Goal: Find specific page/section: Find specific page/section

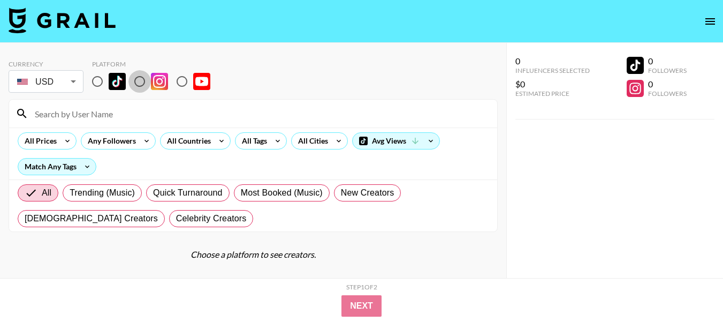
click at [140, 75] on input "radio" at bounding box center [139, 81] width 22 height 22
radio input "true"
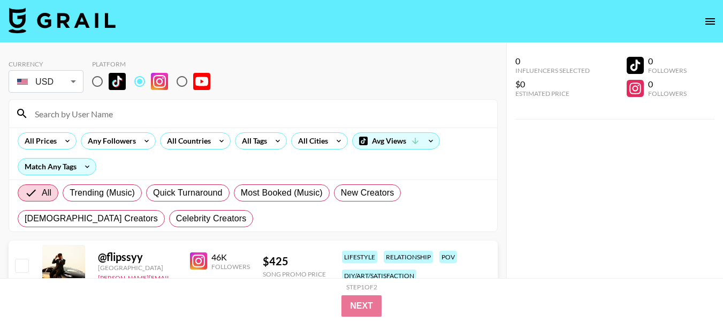
click at [236, 117] on input at bounding box center [259, 113] width 463 height 17
paste input "livinliddy"
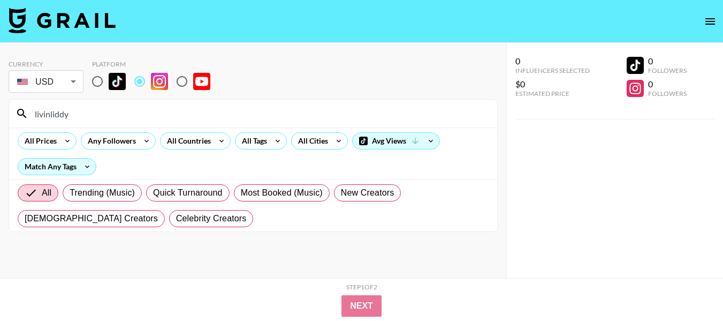
click at [278, 102] on div "livinliddy" at bounding box center [253, 114] width 488 height 28
click at [279, 114] on input "livinliddy" at bounding box center [259, 113] width 463 height 17
paste input "[PERSON_NAME].[PERSON_NAME]"
drag, startPoint x: 198, startPoint y: 111, endPoint x: 29, endPoint y: 111, distance: 168.7
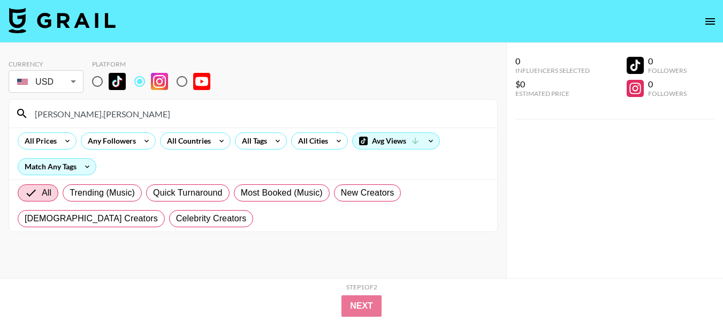
click at [29, 111] on input "[PERSON_NAME].[PERSON_NAME]" at bounding box center [259, 113] width 463 height 17
paste input "[DOMAIN_NAME]"
click at [155, 116] on input "[DOMAIN_NAME]" at bounding box center [259, 113] width 463 height 17
click at [155, 115] on input "[DOMAIN_NAME]" at bounding box center [259, 113] width 463 height 17
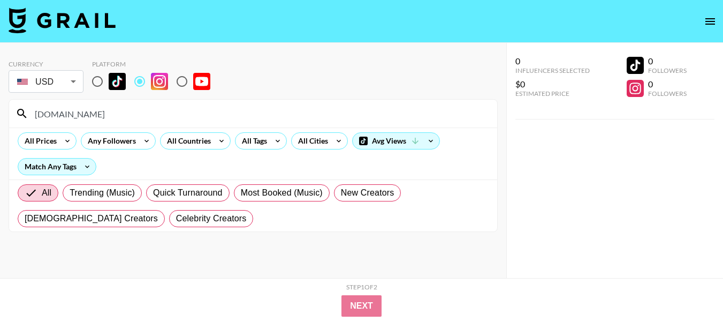
paste input "[PERSON_NAME]"
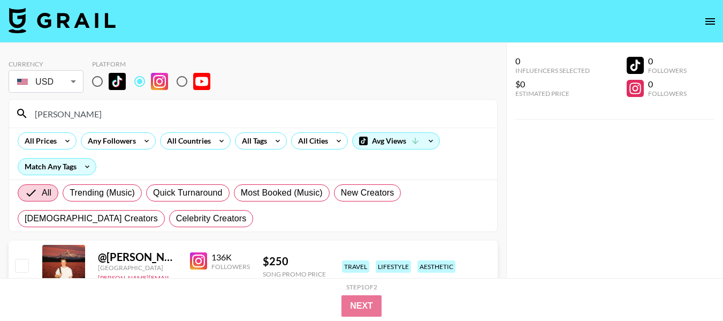
click at [147, 122] on input "[PERSON_NAME]" at bounding box center [259, 113] width 463 height 17
paste input "broggitravels"
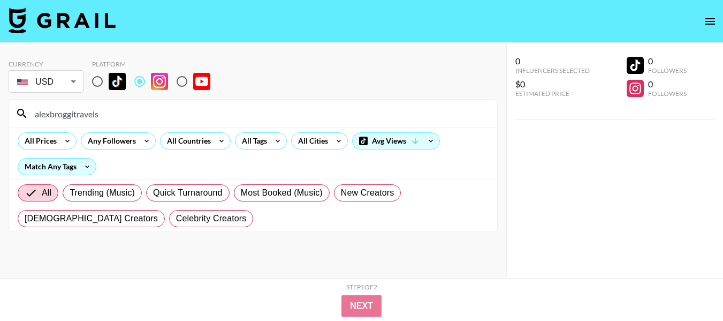
click at [276, 111] on input "alexbroggitravels" at bounding box center [259, 113] width 463 height 17
click at [275, 111] on input "alexbroggitravels" at bounding box center [259, 113] width 463 height 17
click at [274, 111] on input "alexbroggitravels" at bounding box center [259, 113] width 463 height 17
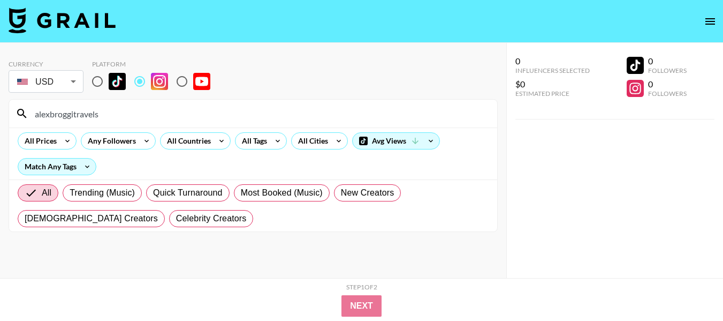
click at [259, 118] on input "alexbroggitravels" at bounding box center [259, 113] width 463 height 17
paste input "anderjamestravel"
click at [407, 124] on div "alexanderjamestravel" at bounding box center [253, 114] width 488 height 28
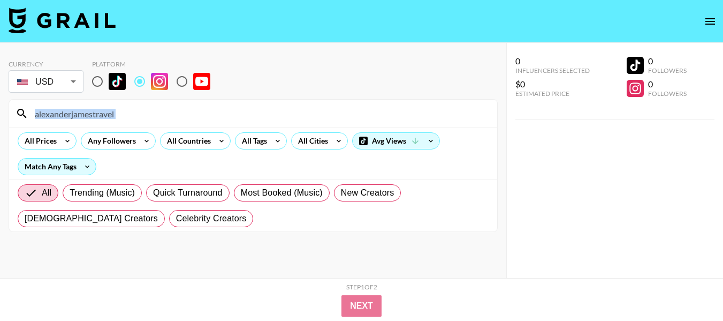
click at [228, 105] on input "alexanderjamestravel" at bounding box center [259, 113] width 463 height 17
paste input "hikingwithmary"
click at [228, 105] on input "alexanderjamestravelhikingwithmary" at bounding box center [259, 113] width 463 height 17
paste input
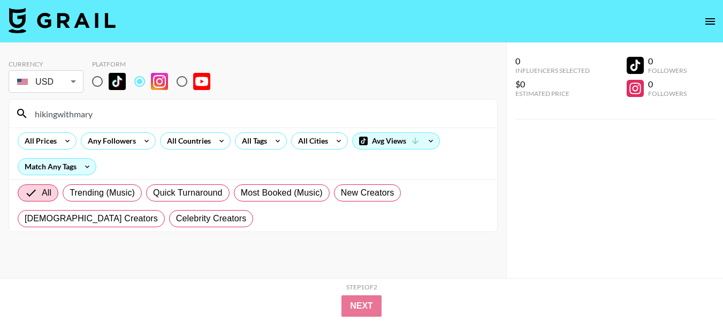
click at [267, 117] on input "hikingwithmary" at bounding box center [259, 113] width 463 height 17
paste input "lacey_spalding"
click at [324, 115] on input "lacey_spalding" at bounding box center [259, 113] width 463 height 17
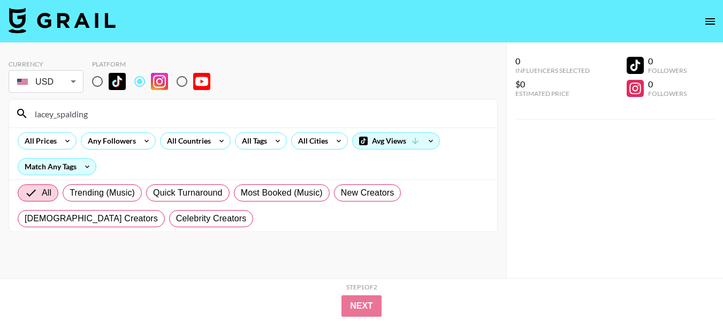
paste input "katbennettphoto"
click at [276, 109] on input "katbennettphoto" at bounding box center [259, 113] width 463 height 17
paste input "coastalkells"
click at [184, 105] on input "coastalkells" at bounding box center [259, 113] width 463 height 17
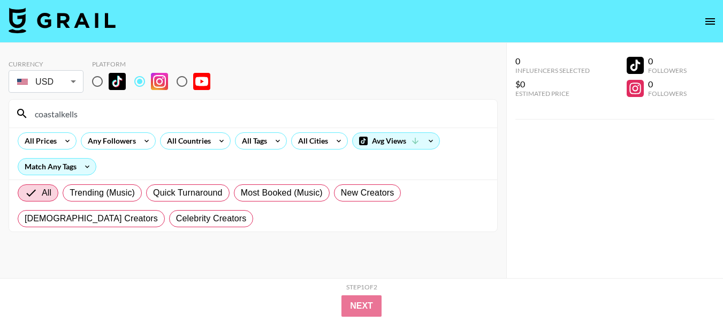
click at [184, 105] on input "coastalkells" at bounding box center [259, 113] width 463 height 17
click at [160, 108] on input "coastalkells" at bounding box center [259, 113] width 463 height 17
paste input "heykelseyj"
click at [177, 112] on input "heykelseyj" at bounding box center [259, 113] width 463 height 17
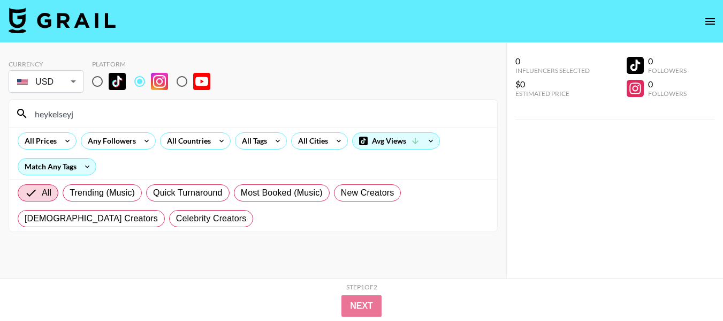
click at [177, 111] on input "heykelseyj" at bounding box center [259, 113] width 463 height 17
paste input "cathsimard"
click at [241, 109] on input "cathsimard" at bounding box center [259, 113] width 463 height 17
paste input "[DOMAIN_NAME]"
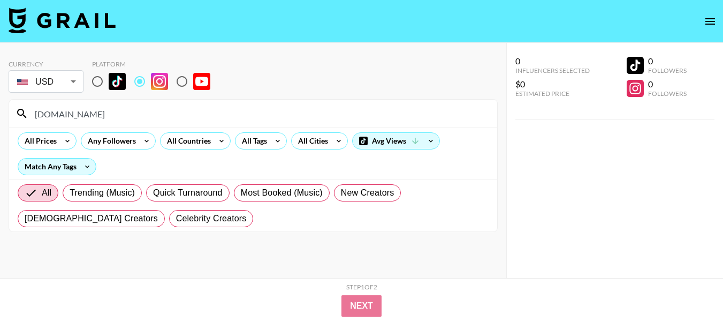
click at [196, 109] on input "[DOMAIN_NAME]" at bounding box center [259, 113] width 463 height 17
click at [198, 109] on input "[DOMAIN_NAME]" at bounding box center [259, 113] width 463 height 17
paste input "itsloganmarie"
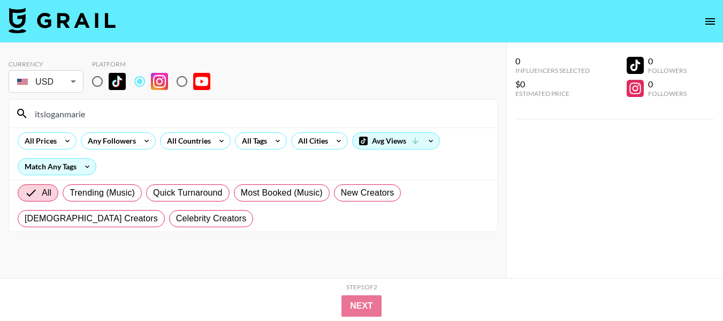
click at [293, 99] on section "itsloganmarie All Prices Any Followers All Countries All Tags All Cities Avg Vi…" at bounding box center [253, 165] width 489 height 133
click at [282, 116] on input "itsloganmarie" at bounding box center [259, 113] width 463 height 17
paste input "wanderingbackpack"
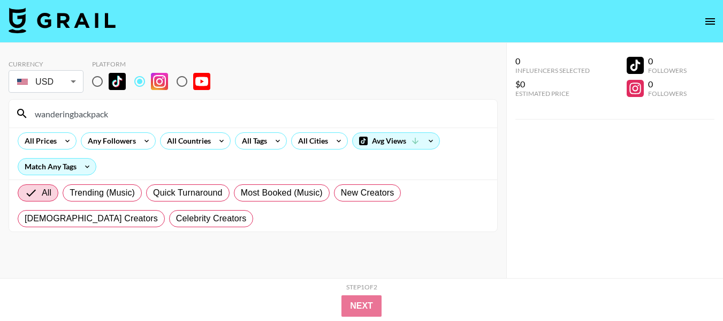
click at [172, 103] on div "wanderingbackpack" at bounding box center [253, 114] width 488 height 28
click at [170, 119] on input "wanderingbackpack" at bounding box center [259, 113] width 463 height 17
paste input "[PERSON_NAME]"
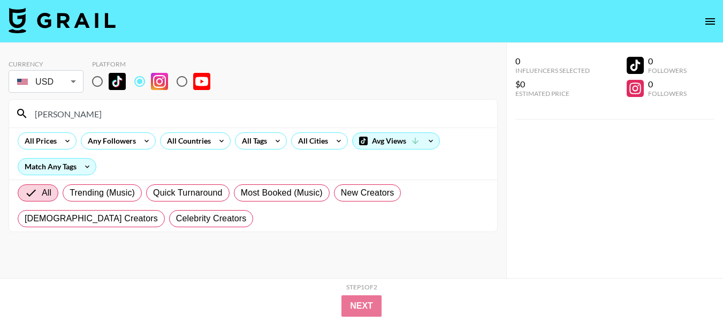
click at [183, 108] on input "[PERSON_NAME]" at bounding box center [259, 113] width 463 height 17
paste input "[PERSON_NAME]"
click at [221, 119] on input "[PERSON_NAME]" at bounding box center [259, 113] width 463 height 17
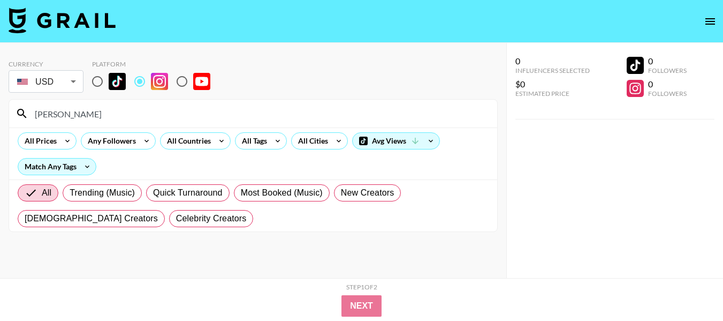
click at [220, 119] on input "[PERSON_NAME]" at bounding box center [259, 113] width 463 height 17
paste input
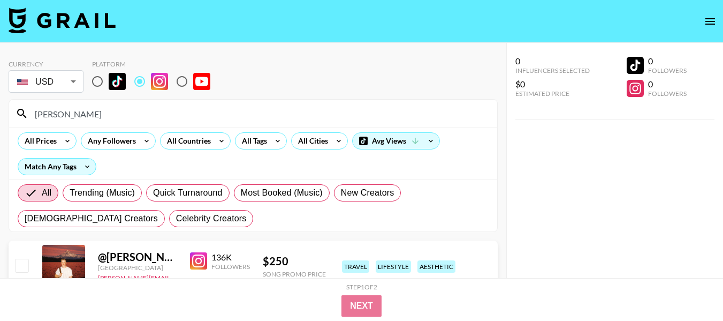
click at [314, 111] on input "[PERSON_NAME]" at bounding box center [259, 113] width 463 height 17
click at [314, 112] on input "[PERSON_NAME]" at bounding box center [259, 113] width 463 height 17
paste input "joexplorez"
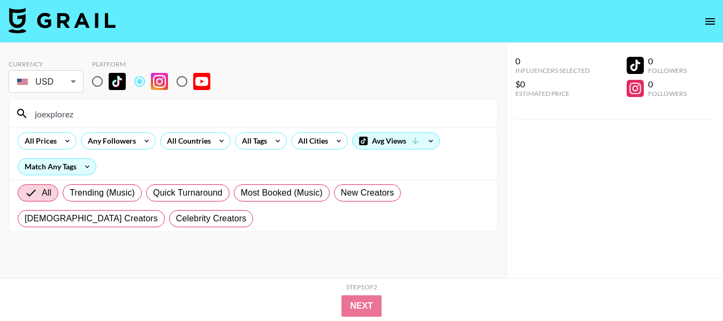
click at [300, 115] on input "joexplorez" at bounding box center [259, 113] width 463 height 17
paste input "joshukz"
click at [279, 109] on input "joshukzz" at bounding box center [259, 113] width 463 height 17
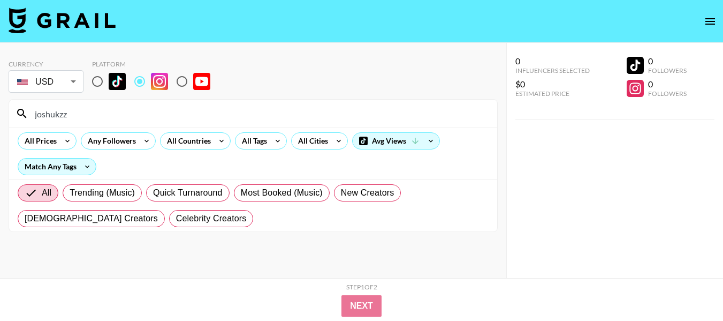
paste input "solomonfragakis"
click at [288, 111] on input "solomonfragakis" at bounding box center [259, 113] width 463 height 17
paste input "[PERSON_NAME].price_"
click at [372, 117] on input "[PERSON_NAME].price_" at bounding box center [259, 113] width 463 height 17
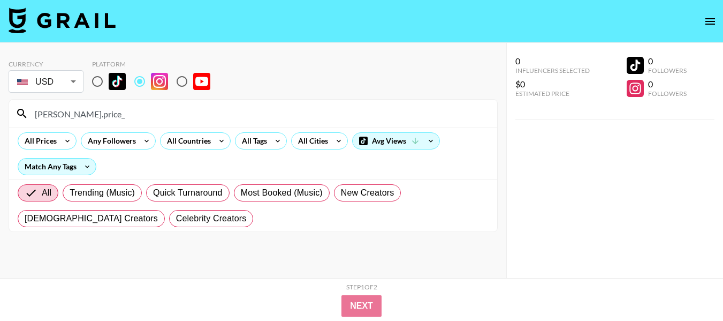
click at [372, 117] on input "[PERSON_NAME].price_" at bounding box center [259, 113] width 463 height 17
paste input "alex_stead"
click at [246, 95] on section "Currency USD USD ​ Platform alex_stead All Prices Any Followers All Countries A…" at bounding box center [253, 141] width 489 height 180
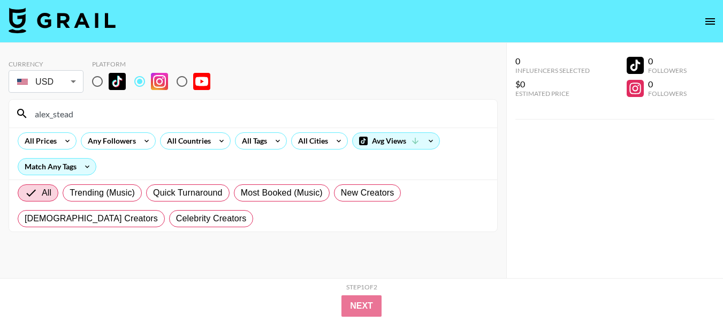
click at [243, 103] on div "alex_stead" at bounding box center [253, 114] width 488 height 28
click at [242, 110] on input "alex_stead" at bounding box center [259, 113] width 463 height 17
paste input "[PERSON_NAME].[PERSON_NAME]"
type input "[PERSON_NAME].[PERSON_NAME]"
